Goal: Transaction & Acquisition: Book appointment/travel/reservation

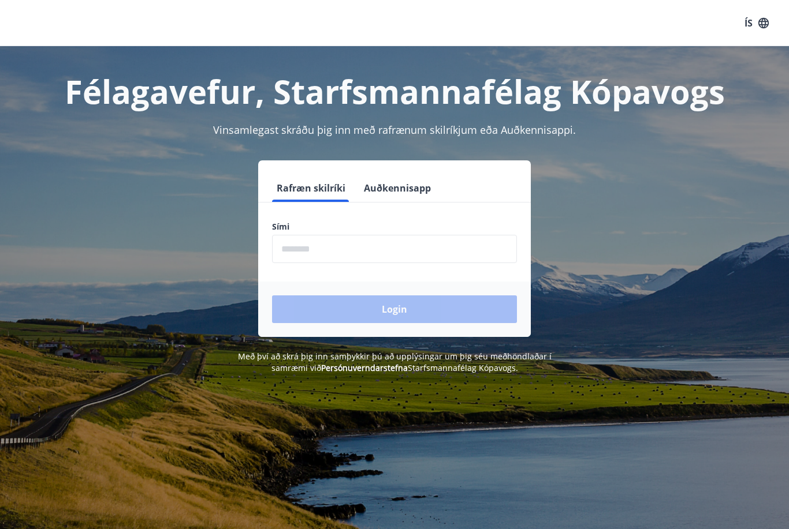
click at [331, 259] on input "phone" at bounding box center [394, 249] width 245 height 28
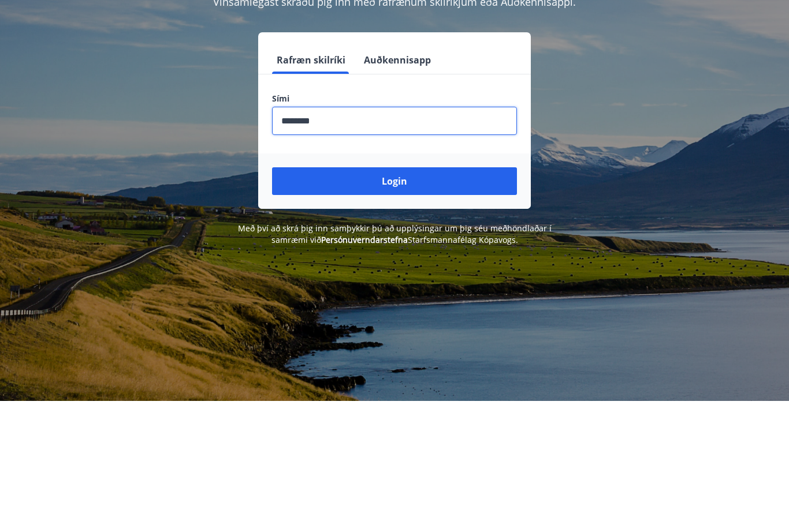
type input "********"
click at [462, 296] on button "Login" at bounding box center [394, 310] width 245 height 28
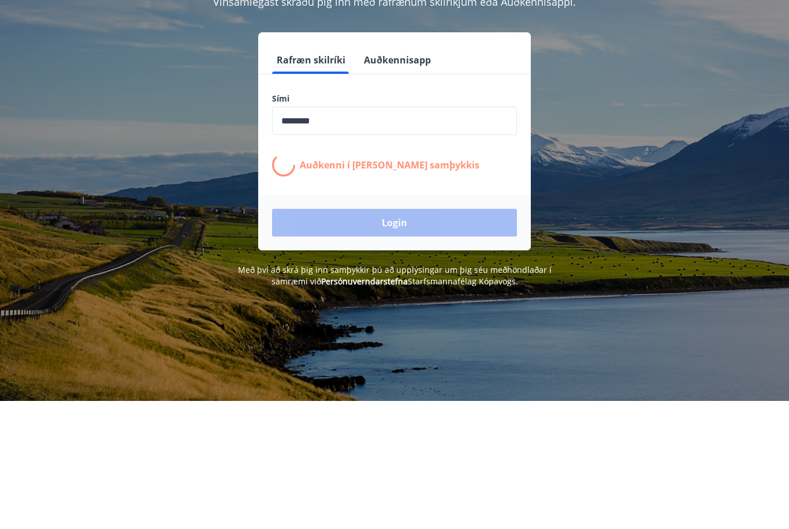
scroll to position [128, 0]
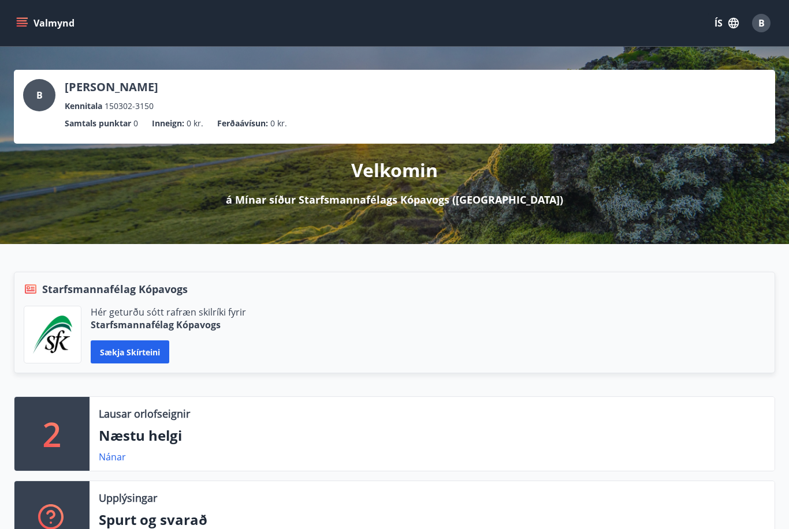
click at [71, 32] on button "Valmynd" at bounding box center [46, 23] width 65 height 21
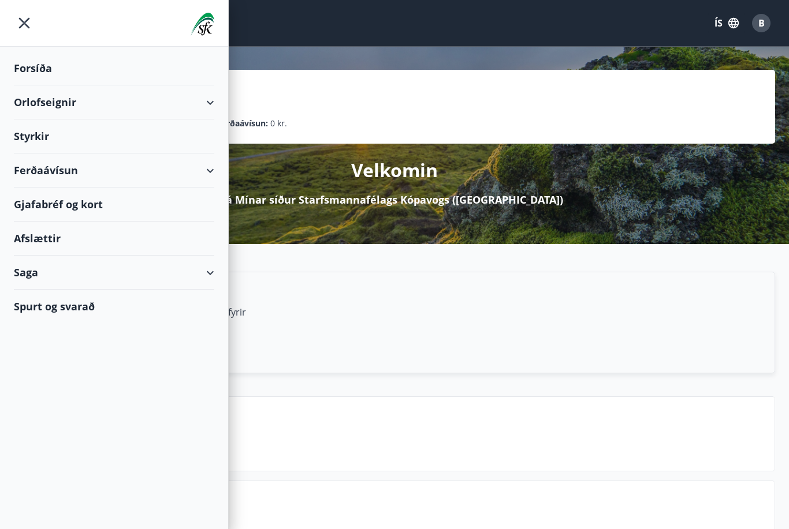
click at [126, 106] on div "Orlofseignir" at bounding box center [114, 102] width 200 height 34
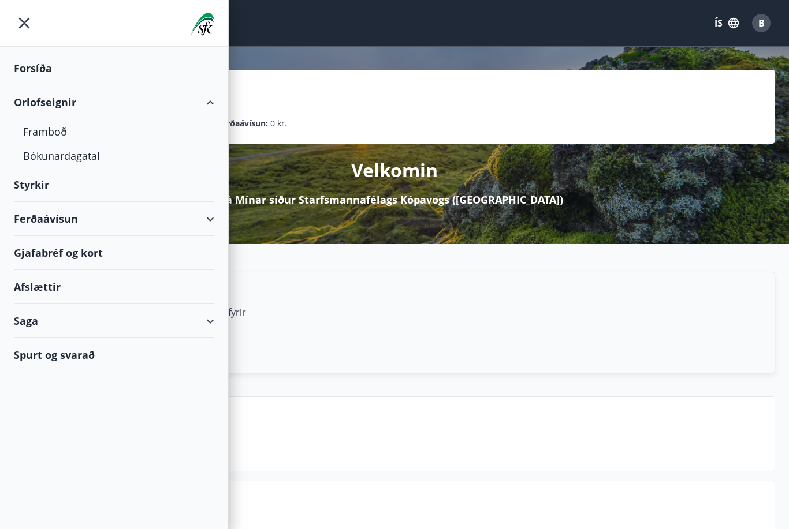
click at [51, 132] on div "Framboð" at bounding box center [114, 132] width 182 height 24
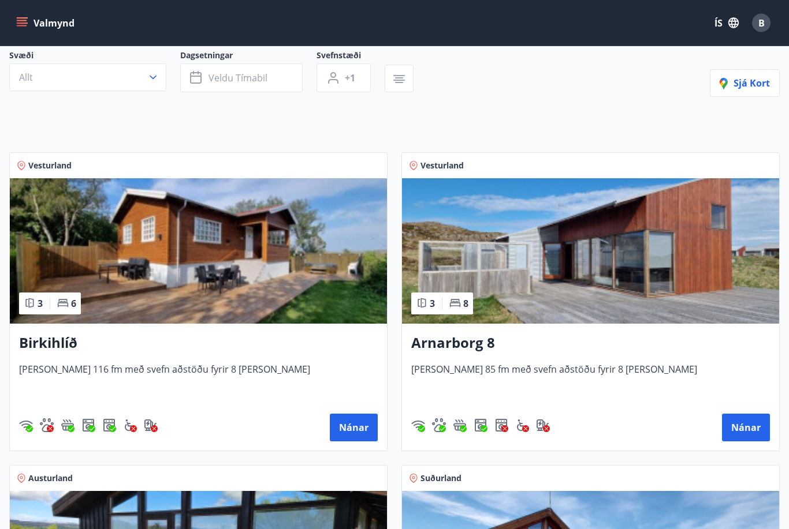
click at [467, 334] on h3 "Arnarborg 8" at bounding box center [590, 344] width 359 height 21
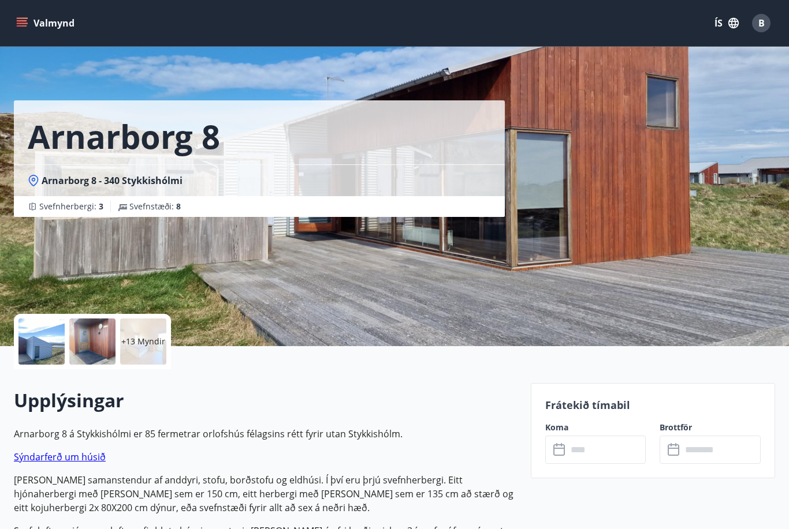
click at [139, 336] on p "+13 Myndir" at bounding box center [143, 342] width 44 height 12
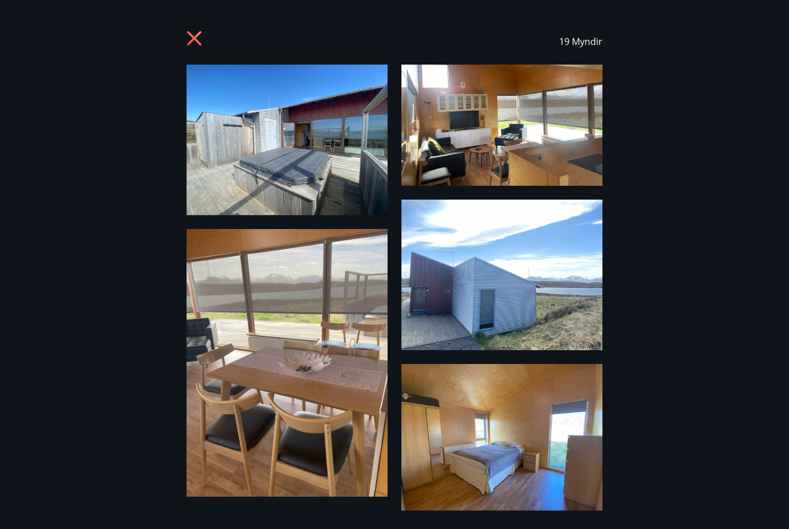
click at [199, 39] on icon at bounding box center [195, 40] width 18 height 18
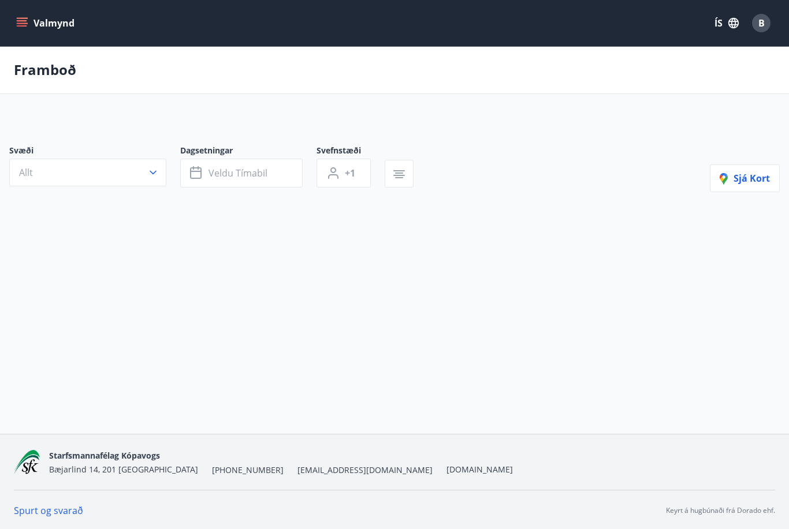
scroll to position [39, 0]
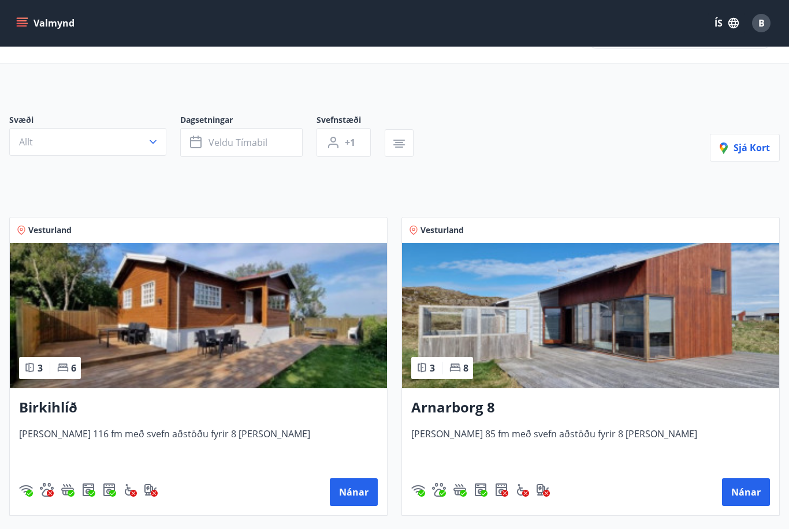
click at [197, 325] on img at bounding box center [198, 315] width 377 height 145
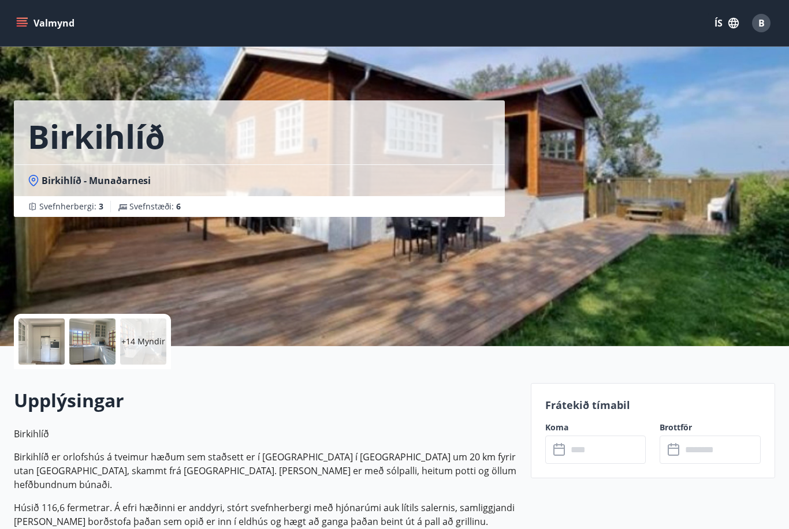
click at [147, 342] on p "+14 Myndir" at bounding box center [143, 342] width 44 height 12
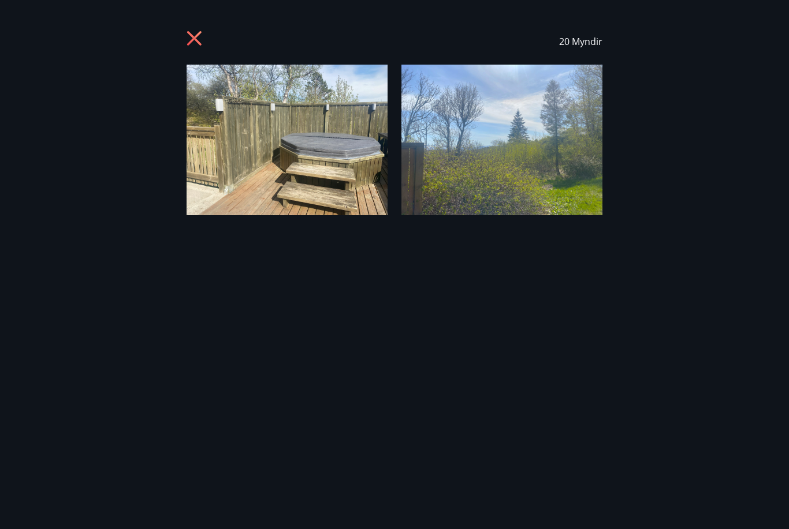
click at [188, 37] on icon at bounding box center [195, 40] width 18 height 18
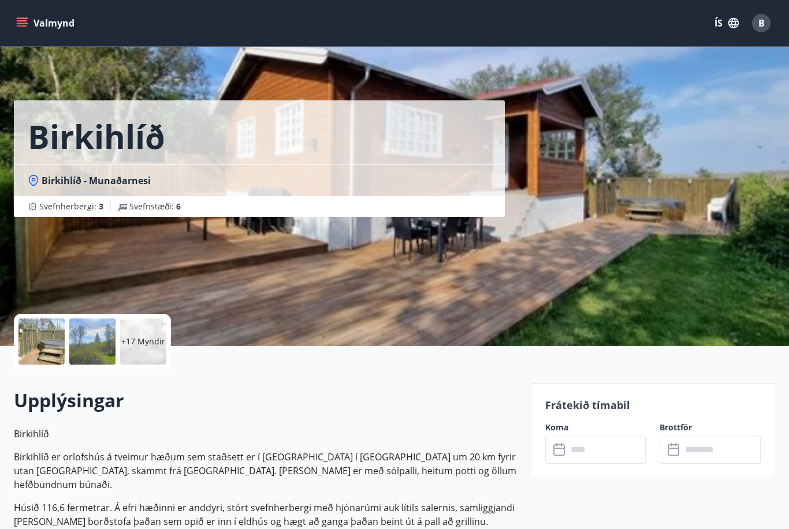
click at [155, 330] on div "+17 Myndir" at bounding box center [143, 342] width 46 height 46
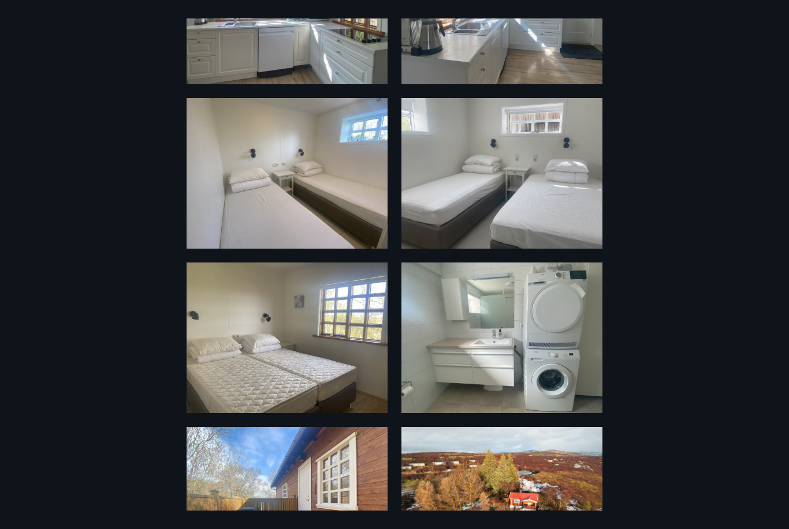
scroll to position [1423, 0]
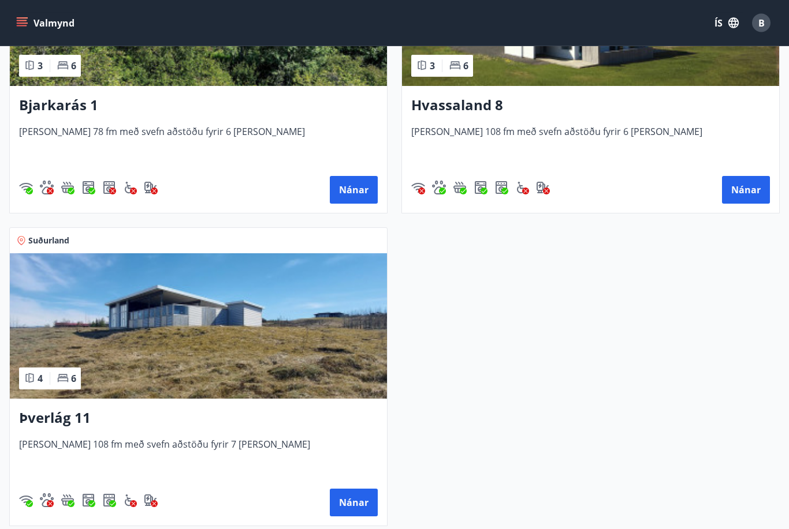
scroll to position [1010, 0]
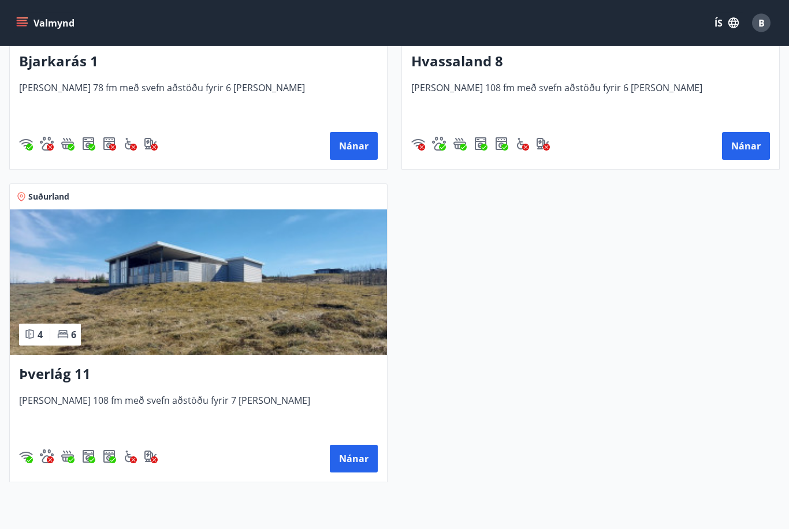
click at [206, 378] on h3 "Þverlág 11" at bounding box center [198, 375] width 359 height 21
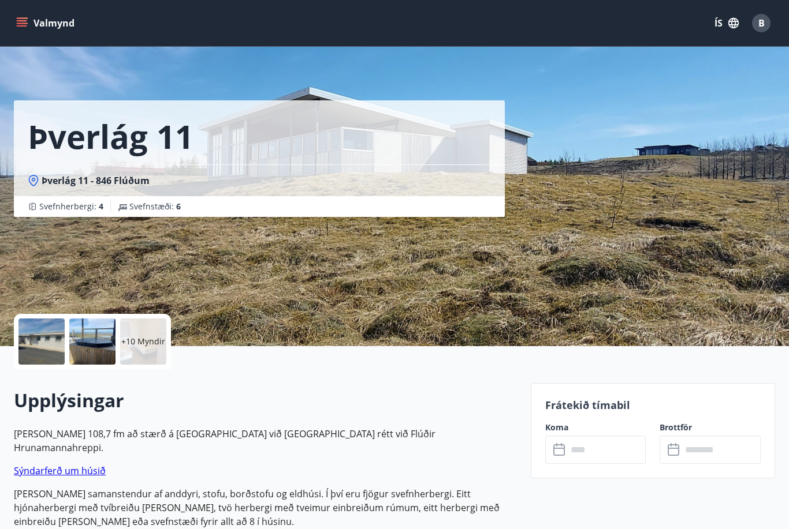
click at [152, 342] on p "+10 Myndir" at bounding box center [143, 342] width 44 height 12
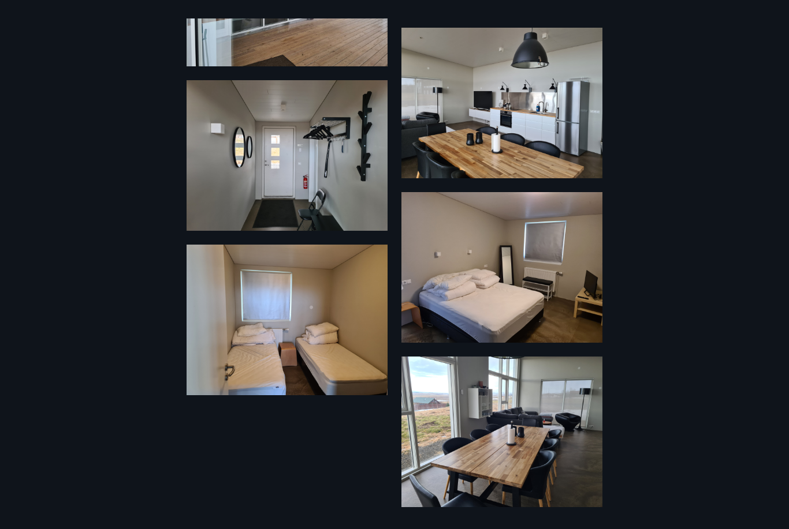
scroll to position [714, 0]
